Goal: Transaction & Acquisition: Download file/media

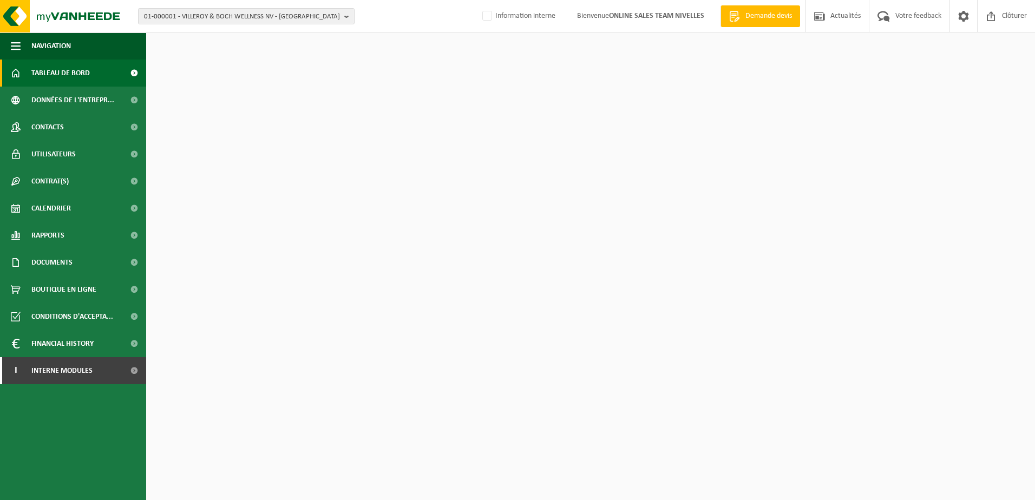
drag, startPoint x: 482, startPoint y: 17, endPoint x: 479, endPoint y: 25, distance: 8.6
click at [481, 20] on label "Information interne" at bounding box center [517, 16] width 75 height 16
click at [478, 0] on input "Information interne" at bounding box center [478, -1] width 1 height 1
checkbox input "true"
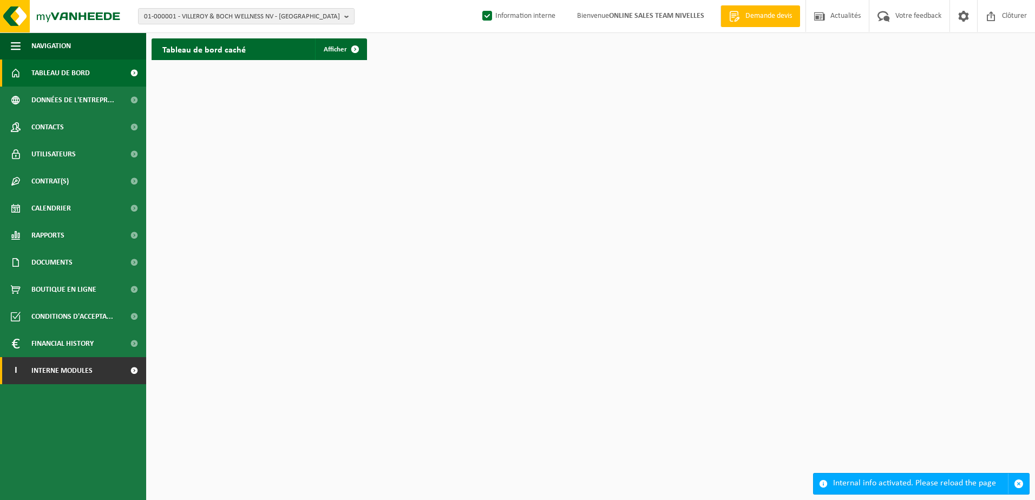
click at [123, 374] on span at bounding box center [134, 370] width 24 height 27
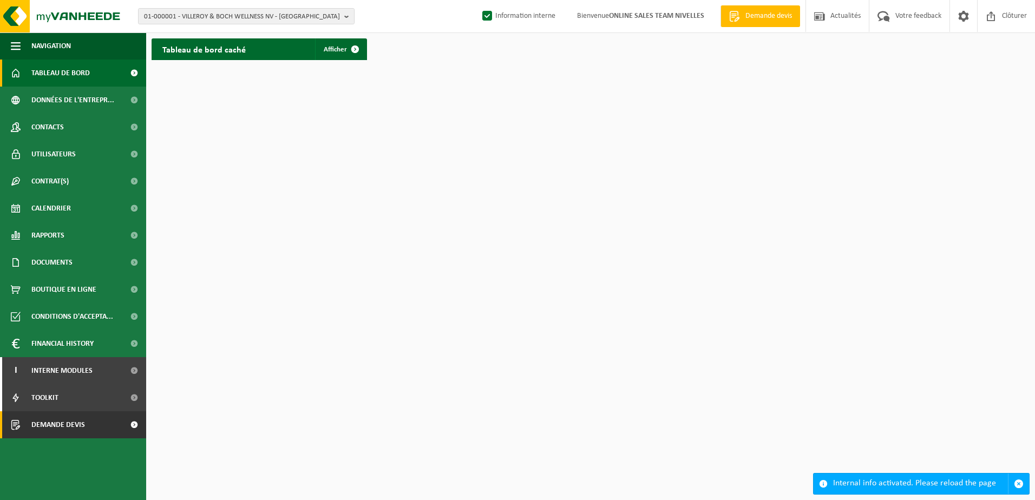
click at [133, 429] on span at bounding box center [134, 424] width 24 height 27
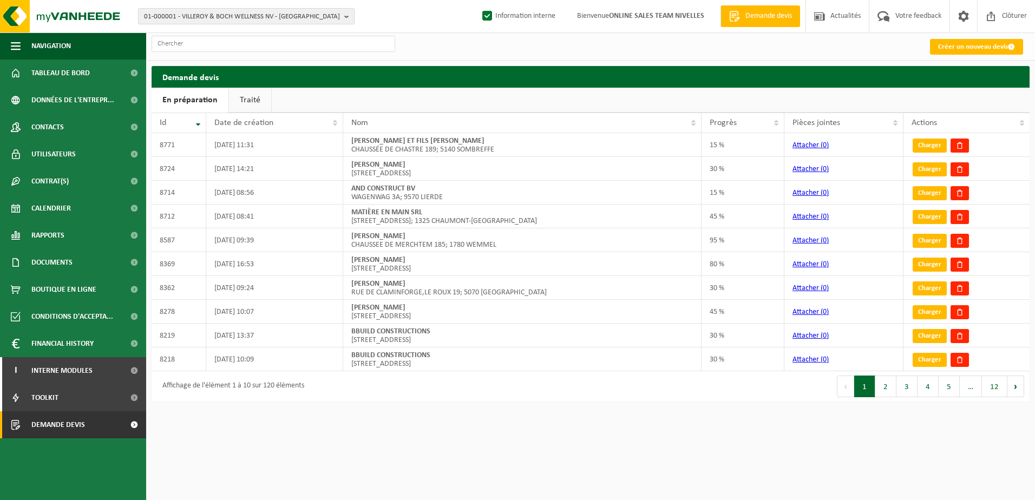
click at [350, 18] on b "button" at bounding box center [349, 16] width 10 height 15
click at [321, 31] on input "text" at bounding box center [246, 34] width 211 height 14
paste input "10-954671"
type input "10-954671"
click at [266, 47] on li "10-954671 - REBECOM SRL - THIMÉON" at bounding box center [246, 50] width 211 height 14
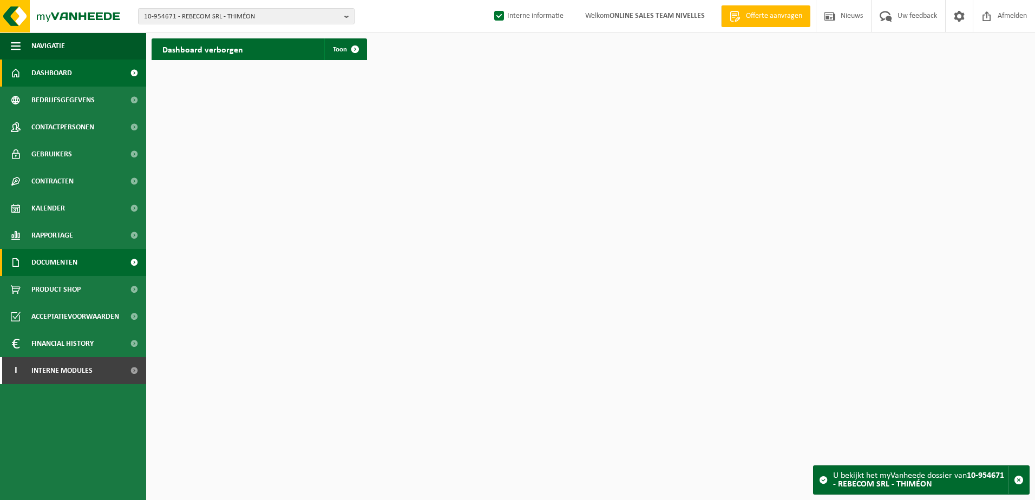
click at [78, 261] on link "Documenten" at bounding box center [73, 262] width 146 height 27
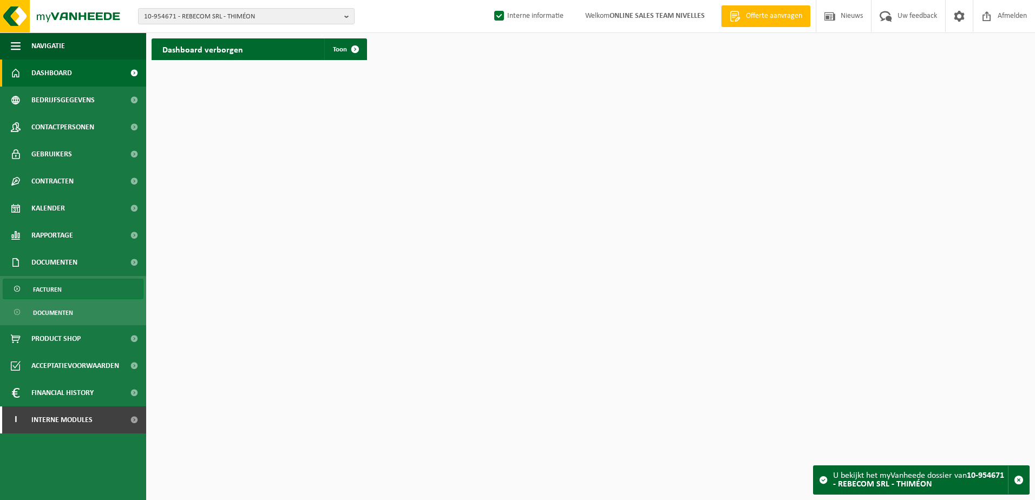
click at [80, 285] on link "Facturen" at bounding box center [73, 289] width 141 height 21
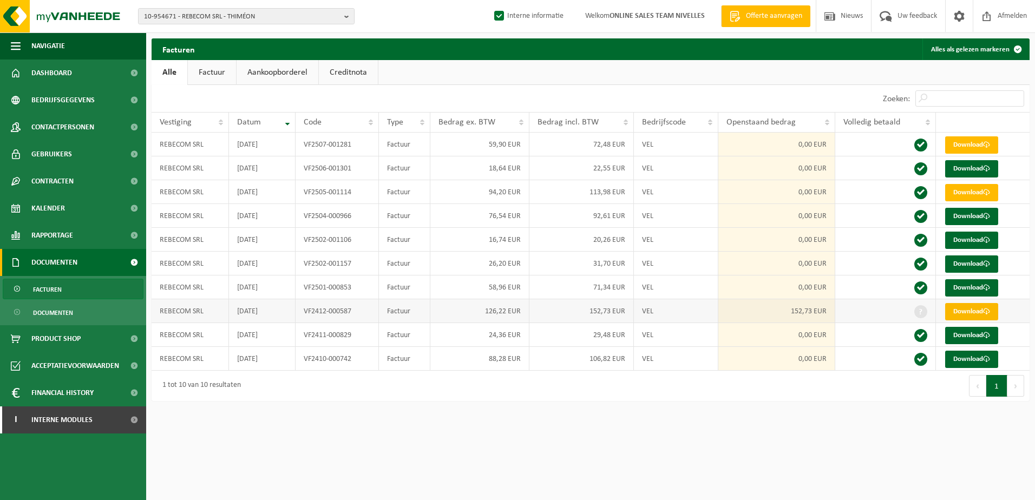
click at [978, 314] on link "Download" at bounding box center [971, 311] width 53 height 17
drag, startPoint x: 449, startPoint y: 417, endPoint x: 60, endPoint y: 429, distance: 389.2
click at [448, 418] on html "10-954671 - REBECOM SRL - THIMÉON 10-954671 - REBECOM SRL - THIMÉON Interne inf…" at bounding box center [517, 250] width 1035 height 500
click at [507, 436] on html "10-954671 - REBECOM SRL - THIMÉON 10-954671 - REBECOM SRL - THIMÉON Interne inf…" at bounding box center [517, 250] width 1035 height 500
click at [345, 23] on b "button" at bounding box center [349, 16] width 10 height 15
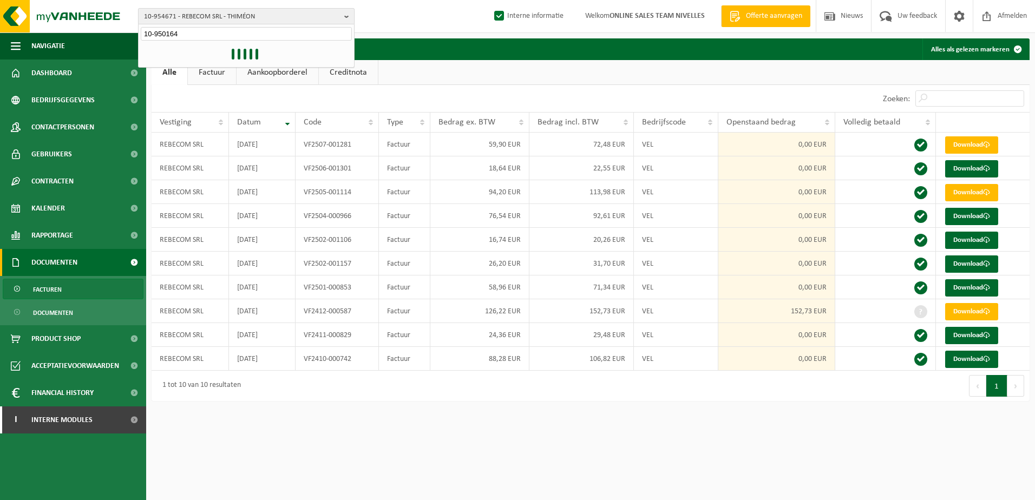
type input "10-950164"
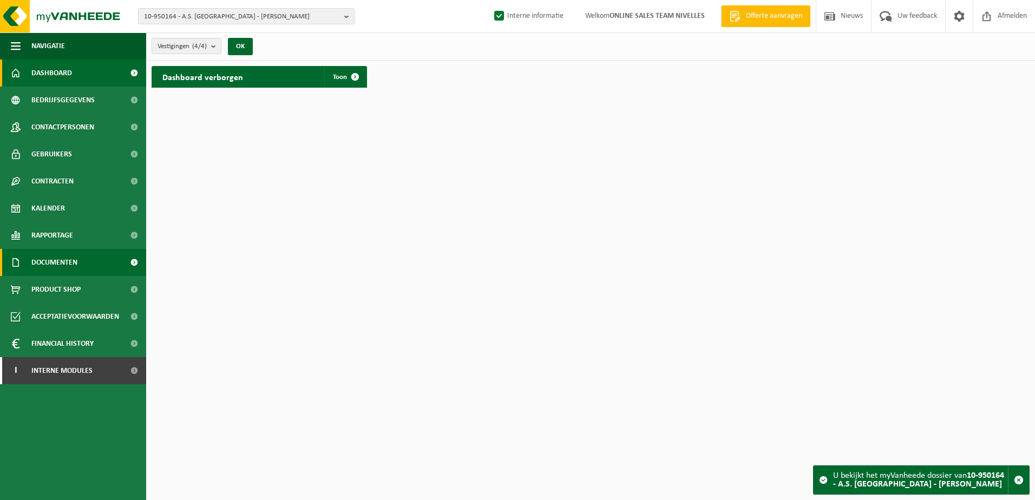
click at [82, 264] on link "Documenten" at bounding box center [73, 262] width 146 height 27
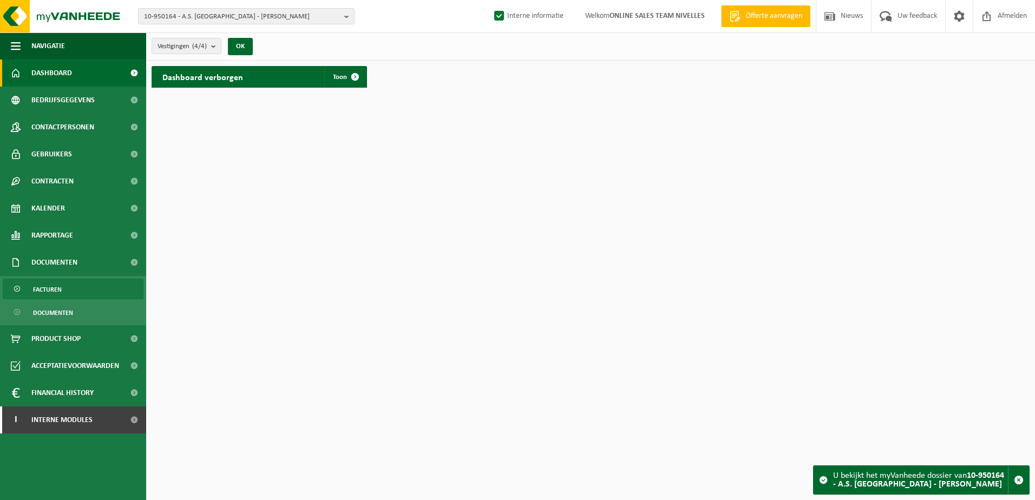
click at [80, 292] on link "Facturen" at bounding box center [73, 289] width 141 height 21
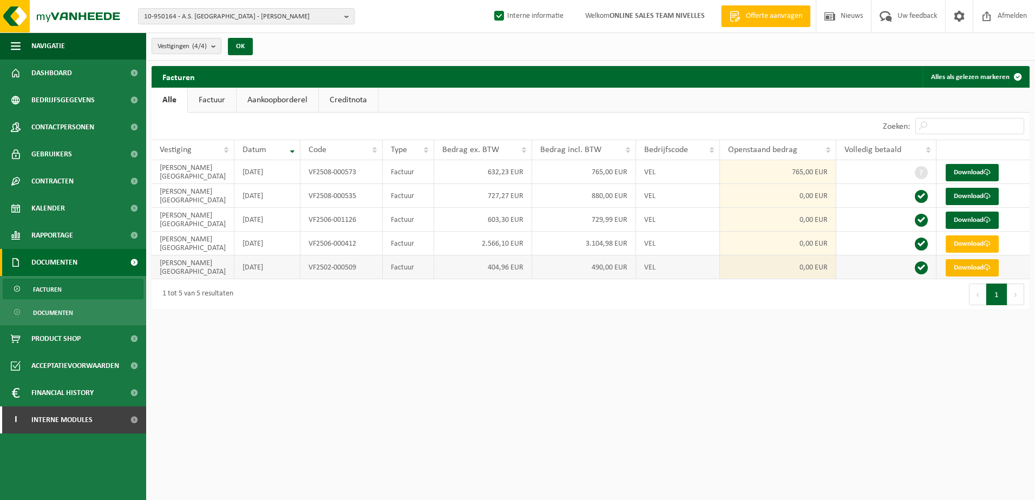
click at [959, 269] on link "Download" at bounding box center [971, 267] width 53 height 17
click at [963, 242] on link "Download" at bounding box center [971, 243] width 53 height 17
click at [971, 222] on link "Download" at bounding box center [971, 220] width 53 height 17
click at [972, 196] on link "Download" at bounding box center [971, 196] width 53 height 17
click at [974, 173] on link "Download" at bounding box center [971, 172] width 53 height 17
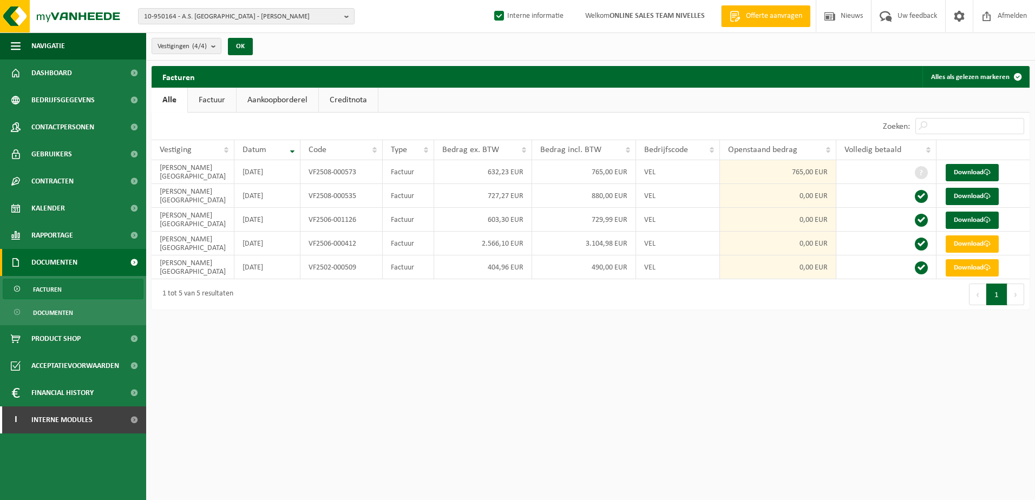
drag, startPoint x: 640, startPoint y: 415, endPoint x: 602, endPoint y: 420, distance: 37.7
click at [640, 415] on html "10-950164 - A.S. LOPUZZO - PONT-DE-LOUP 10-950164 - A.S. LOPUZZO - PONT-DE-LOUP…" at bounding box center [517, 250] width 1035 height 500
click at [345, 15] on b "button" at bounding box center [349, 16] width 10 height 15
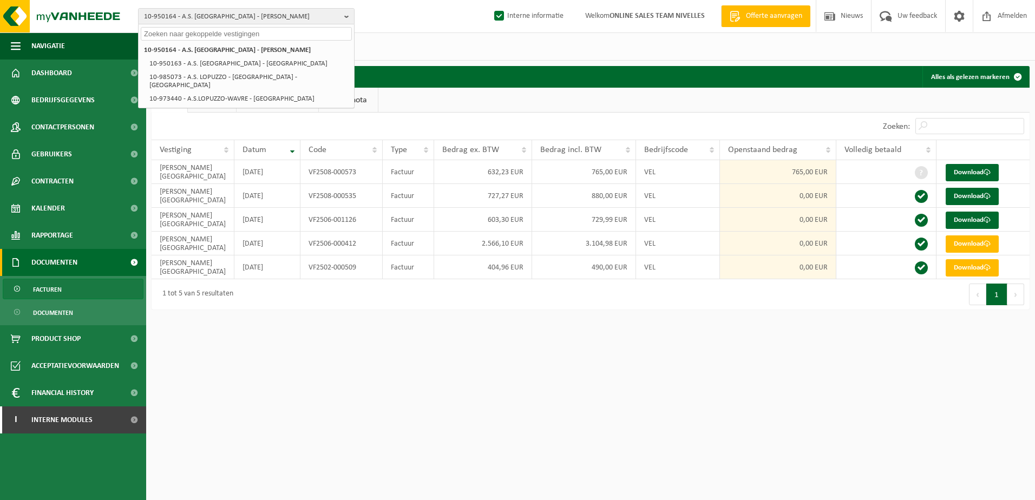
click at [257, 37] on input "text" at bounding box center [246, 34] width 211 height 14
paste input "10-951257"
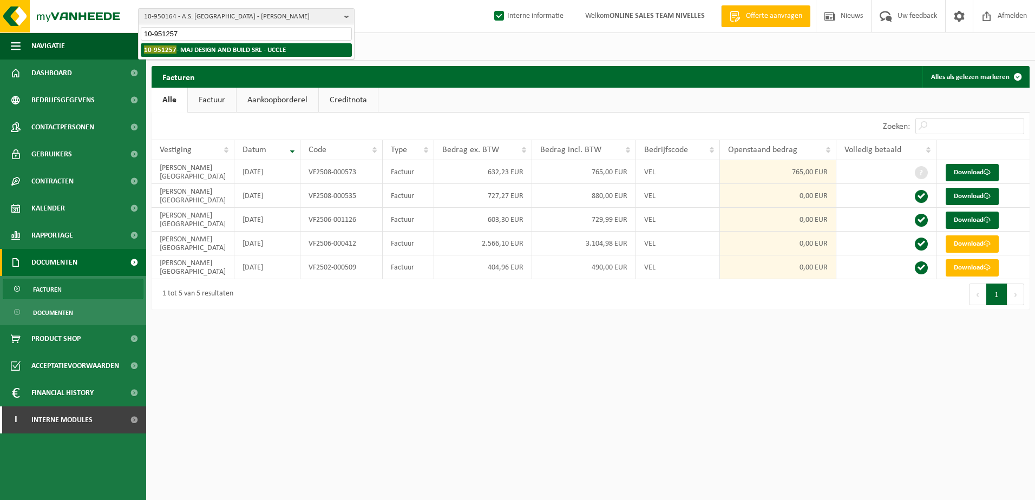
type input "10-951257"
click at [245, 49] on strong "10-951257 - MAJ DESIGN AND BUILD SRL - UCCLE" at bounding box center [215, 49] width 142 height 8
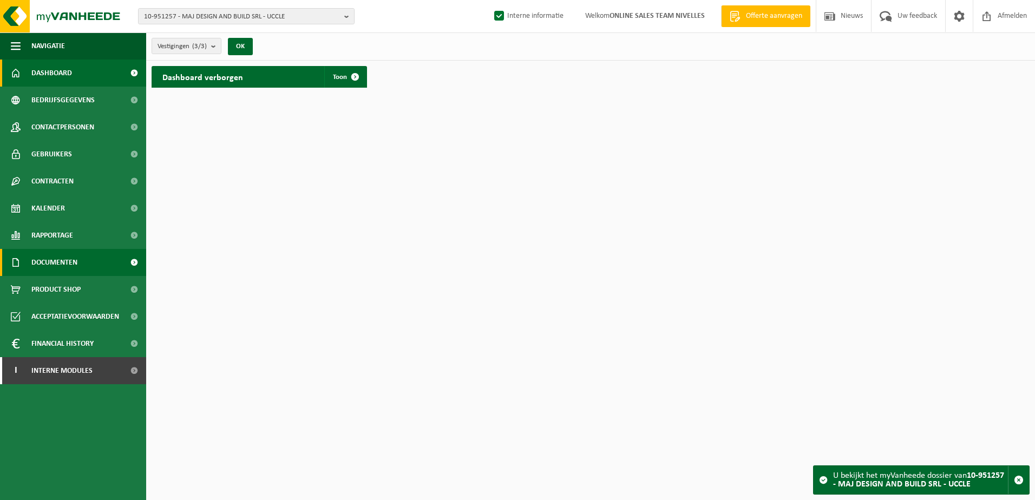
click at [77, 266] on span "Documenten" at bounding box center [54, 262] width 46 height 27
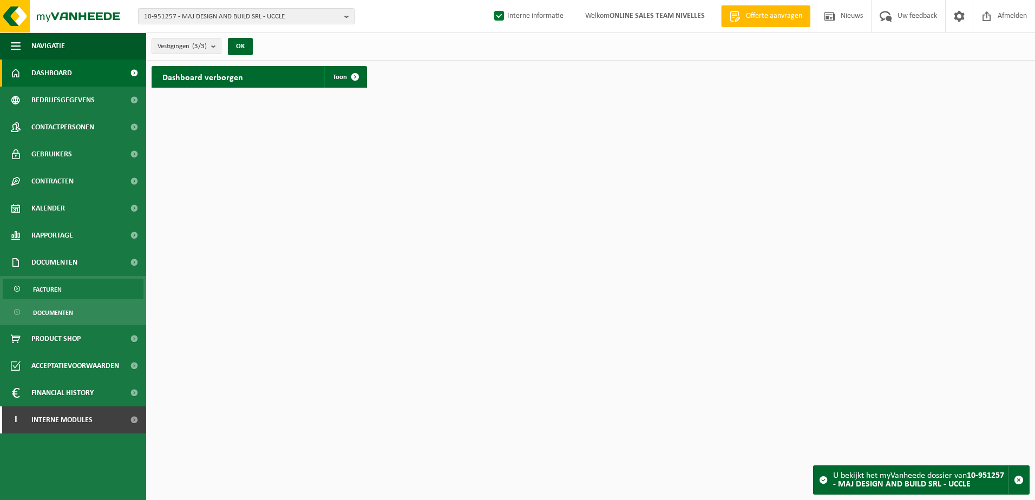
click at [74, 287] on link "Facturen" at bounding box center [73, 289] width 141 height 21
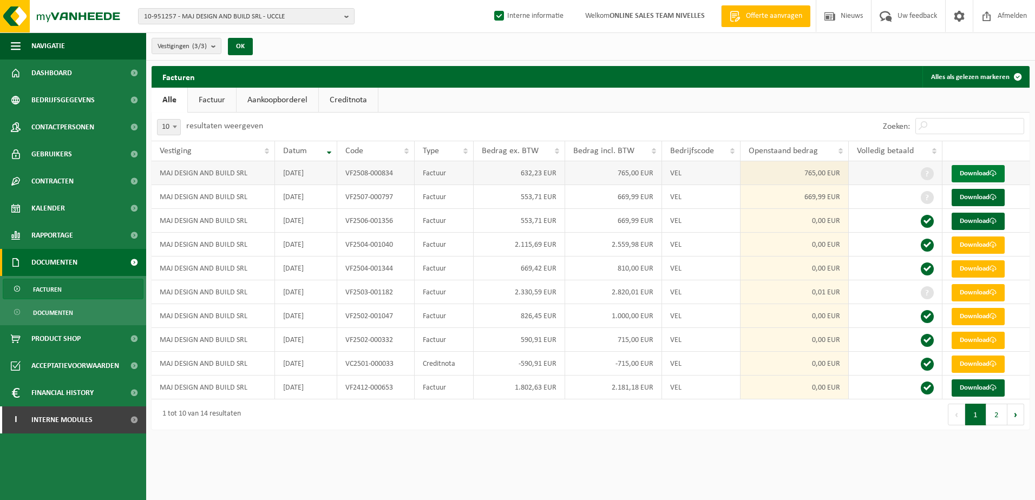
click at [974, 175] on link "Download" at bounding box center [977, 173] width 53 height 17
click at [970, 190] on link "Download" at bounding box center [977, 197] width 53 height 17
click at [984, 293] on link "Download" at bounding box center [977, 292] width 53 height 17
click at [486, 457] on html "10-951257 - MAJ DESIGN AND BUILD SRL - UCCLE 10-951257 - MAJ DESIGN AND BUILD S…" at bounding box center [517, 250] width 1035 height 500
